Goal: Find contact information: Obtain details needed to contact an individual or organization

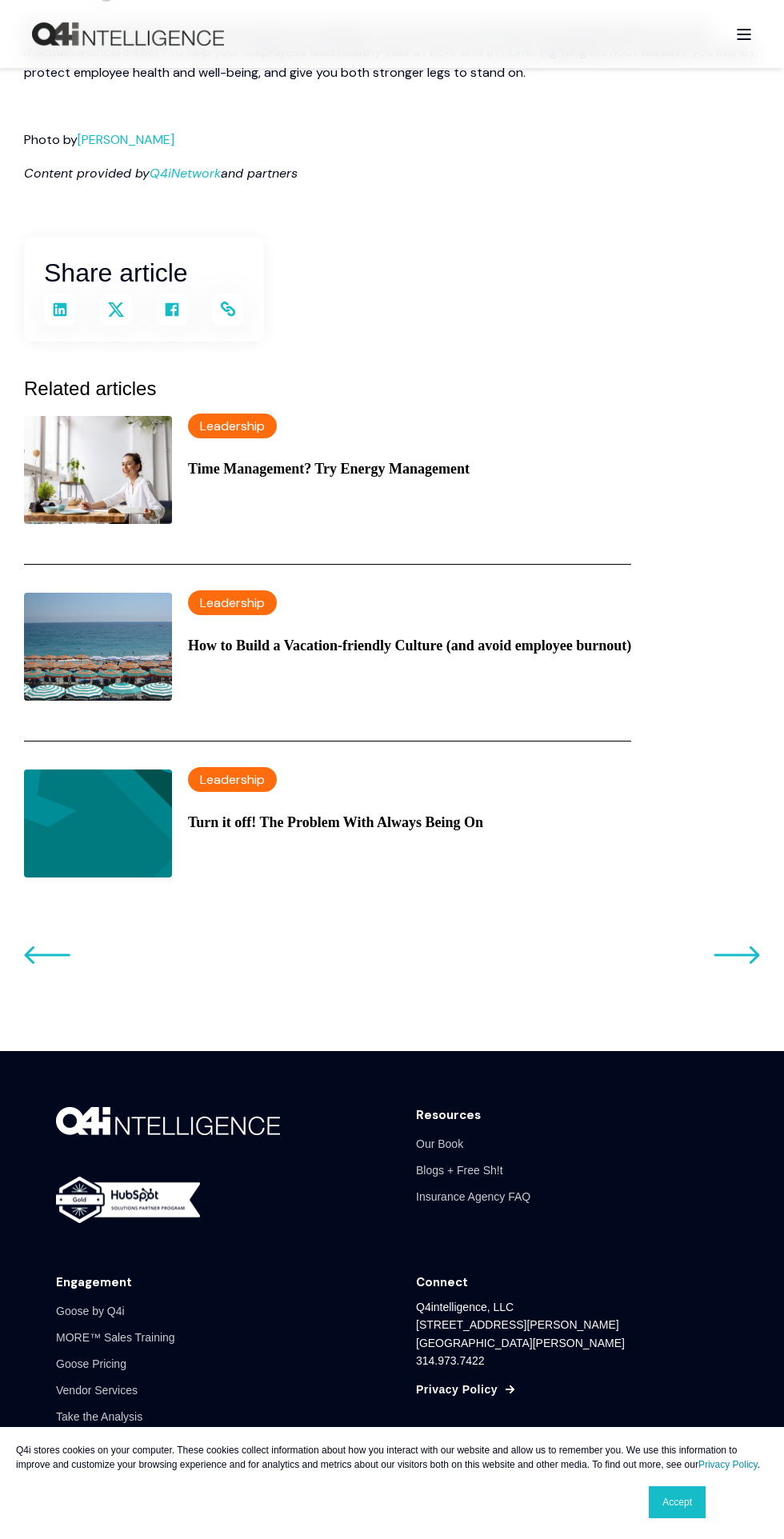
scroll to position [5384, 0]
click at [697, 1518] on link "Accept" at bounding box center [677, 1502] width 57 height 32
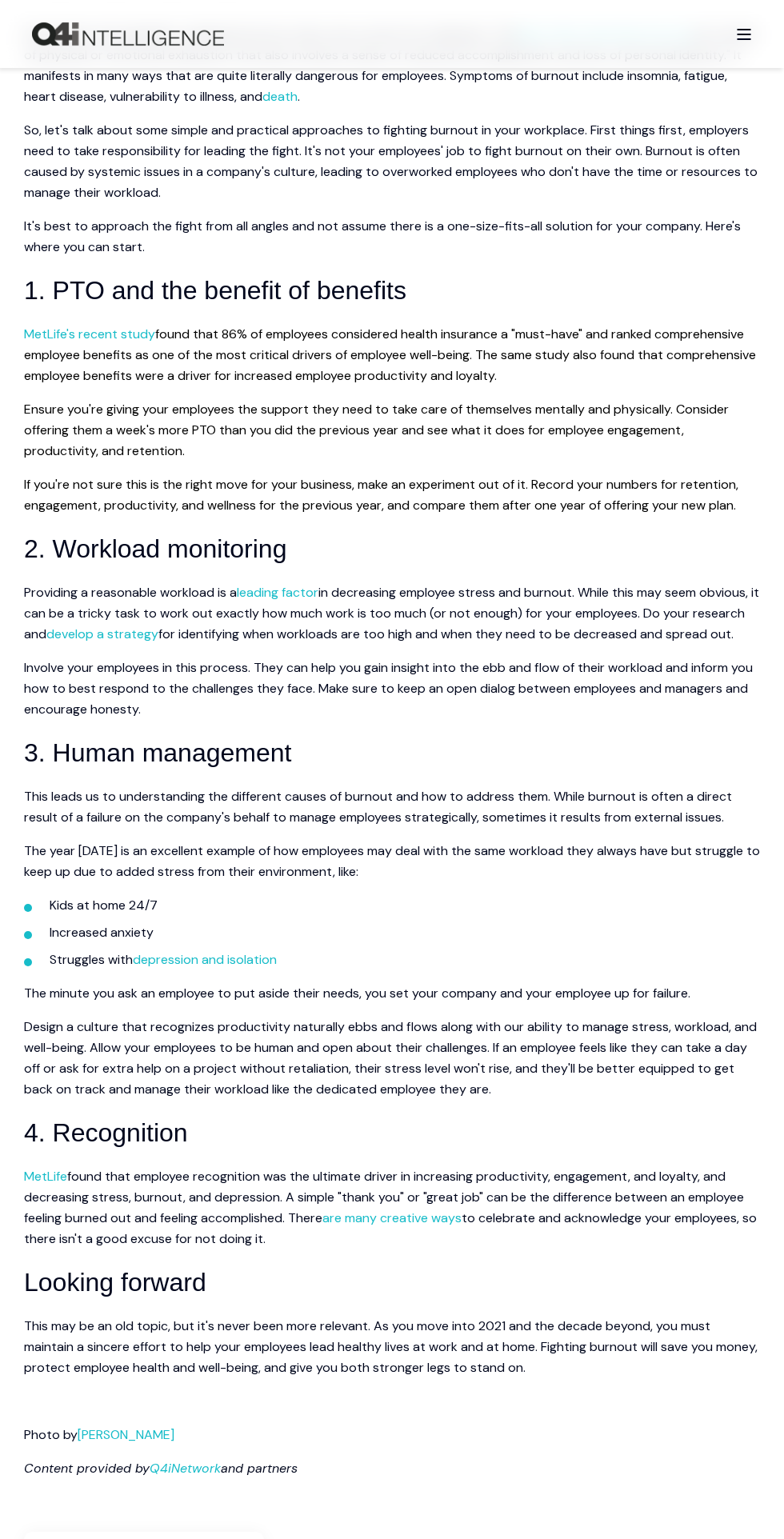
scroll to position [0, 0]
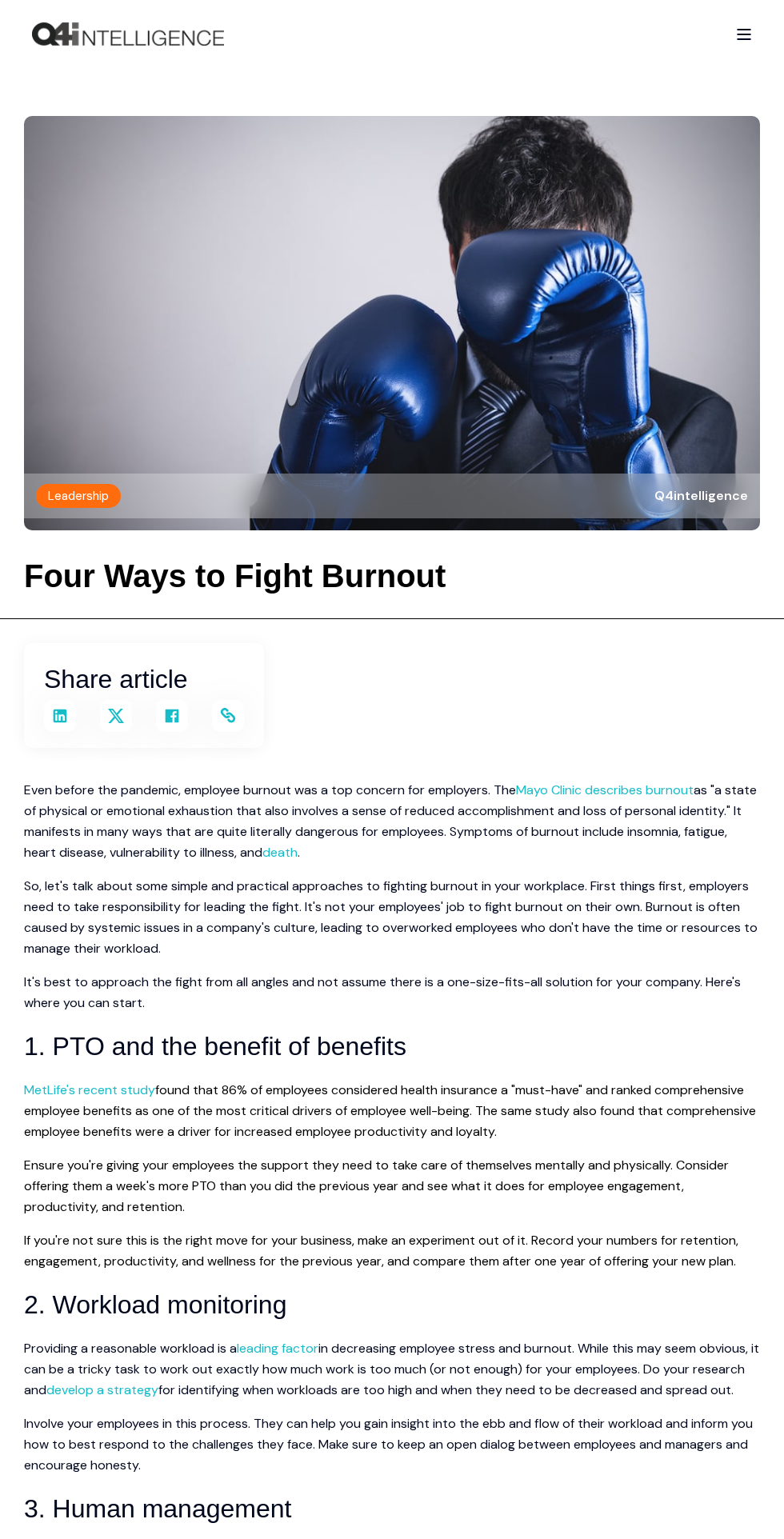
click at [745, 38] on div "Open Burger Menu" at bounding box center [744, 34] width 16 height 12
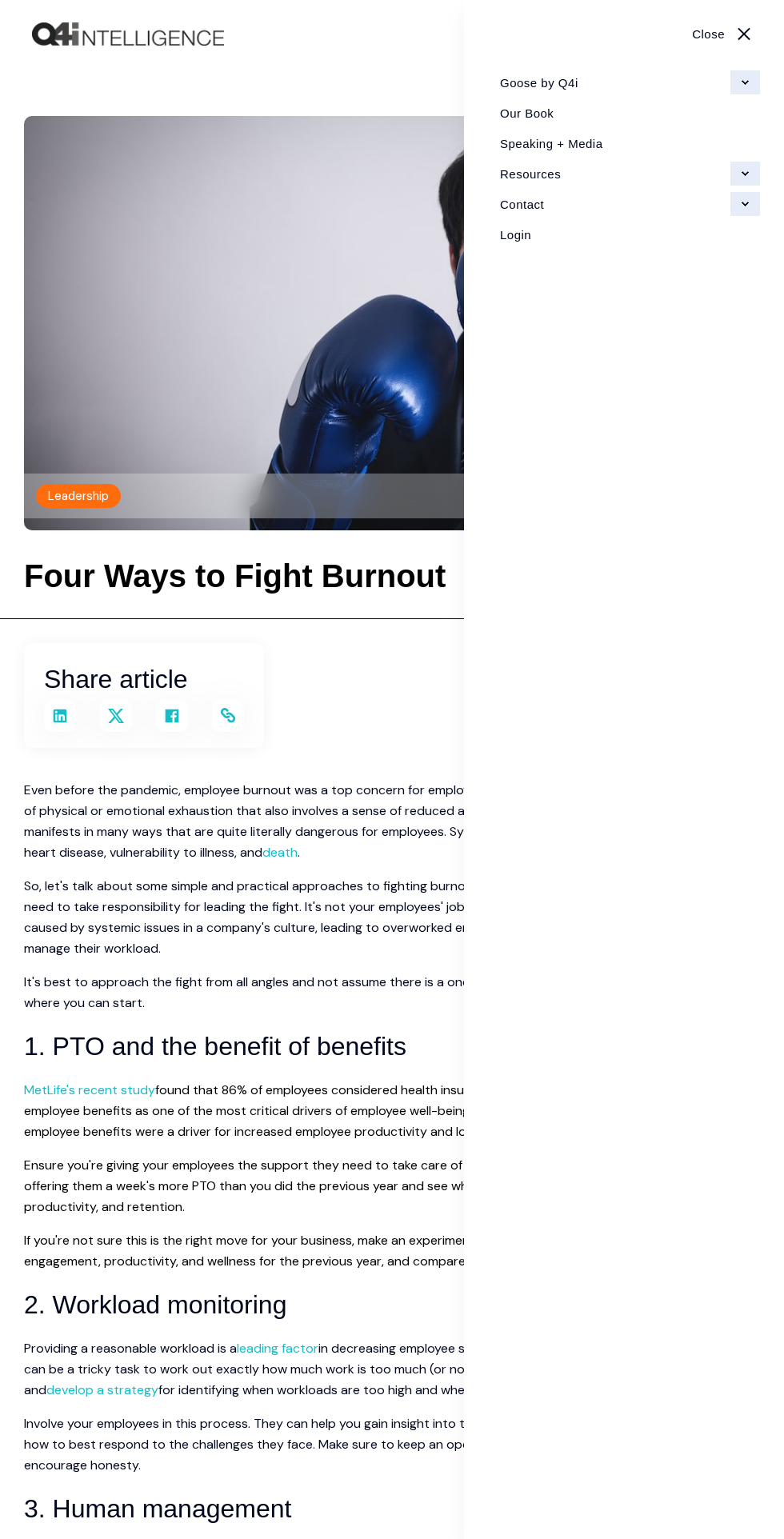
click at [574, 208] on link "Contact" at bounding box center [624, 204] width 272 height 30
click at [754, 214] on link "Contact" at bounding box center [624, 204] width 272 height 30
click at [582, 239] on link "Contact" at bounding box center [624, 234] width 272 height 30
